Goal: Task Accomplishment & Management: Use online tool/utility

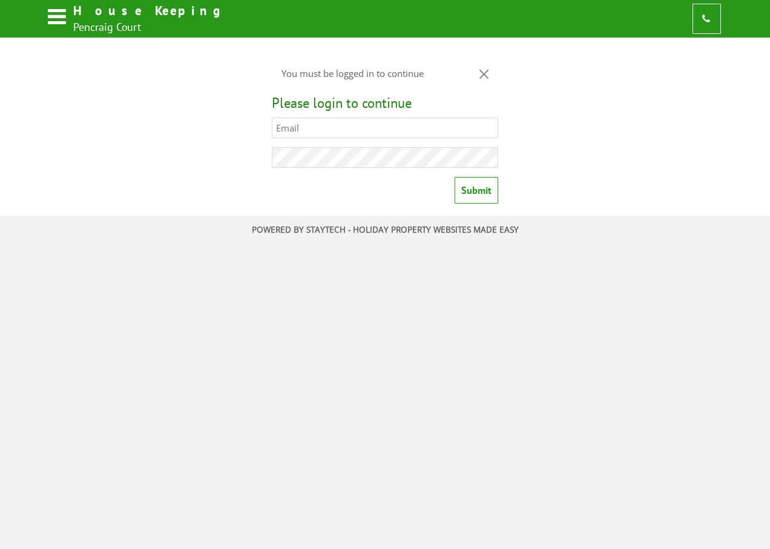
type input "[PERSON_NAME][EMAIL_ADDRESS][DOMAIN_NAME]"
click at [485, 185] on input "Submit" at bounding box center [477, 190] width 44 height 27
type input "[PERSON_NAME][EMAIL_ADDRESS][DOMAIN_NAME]"
click at [469, 188] on input "Submit" at bounding box center [477, 190] width 44 height 27
type input "[PERSON_NAME][EMAIL_ADDRESS][DOMAIN_NAME]"
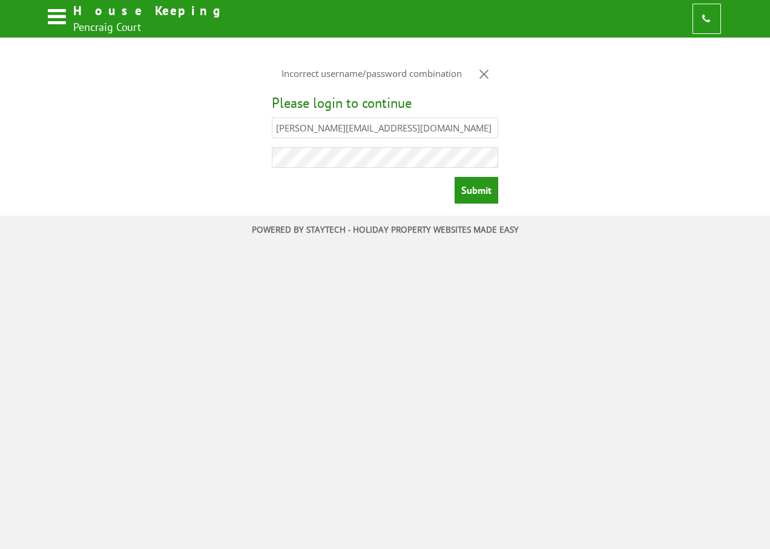
click at [207, 155] on div "Incorrect username/password combination Please login to continue [PERSON_NAME][…" at bounding box center [385, 131] width 678 height 157
click at [218, 159] on div "Incorrect username/password combination Please login to continue [PERSON_NAME][…" at bounding box center [385, 131] width 678 height 157
click at [478, 190] on input "Submit" at bounding box center [477, 190] width 44 height 27
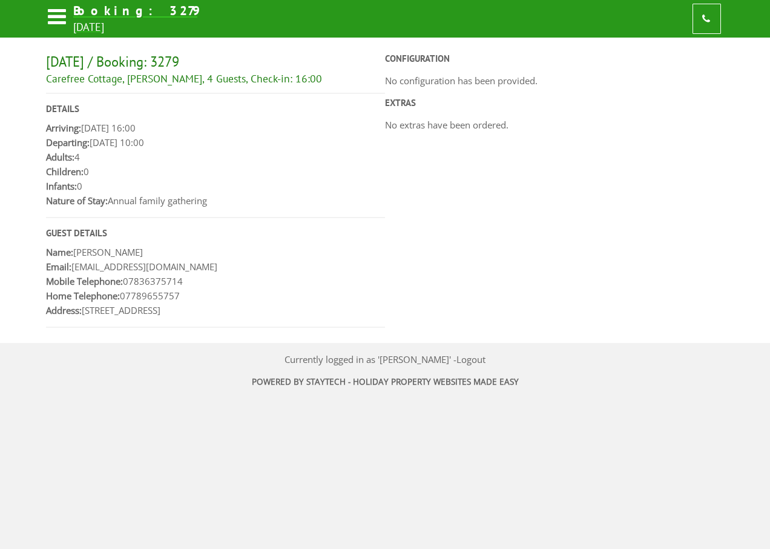
click at [53, 17] on icon at bounding box center [56, 19] width 21 height 28
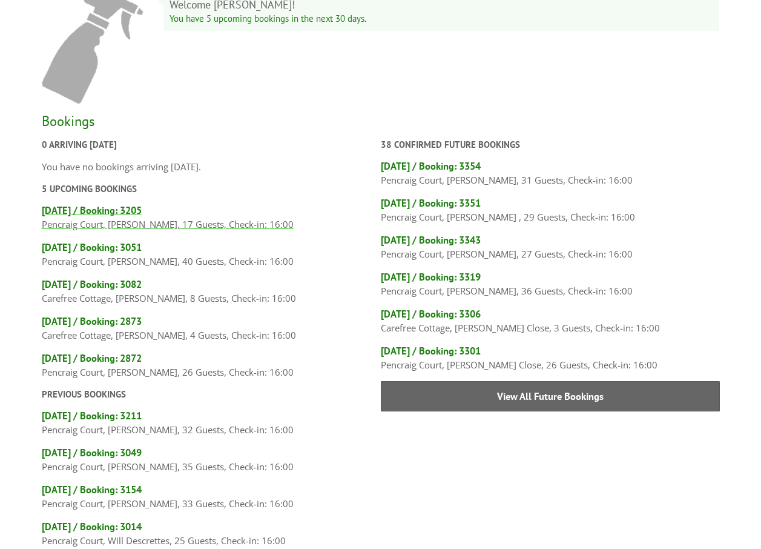
scroll to position [61, 0]
click at [177, 213] on h4 "[DATE] / Booking: 3205" at bounding box center [211, 210] width 339 height 13
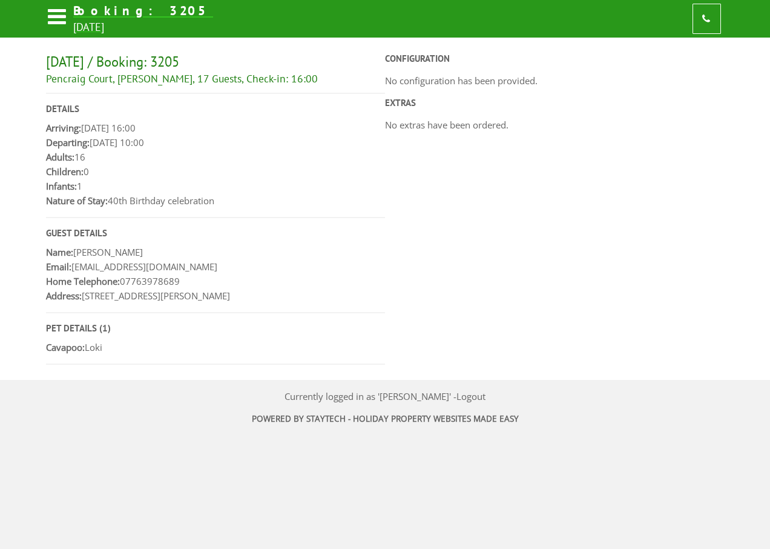
click at [56, 16] on icon at bounding box center [56, 19] width 21 height 28
